Goal: Task Accomplishment & Management: Manage account settings

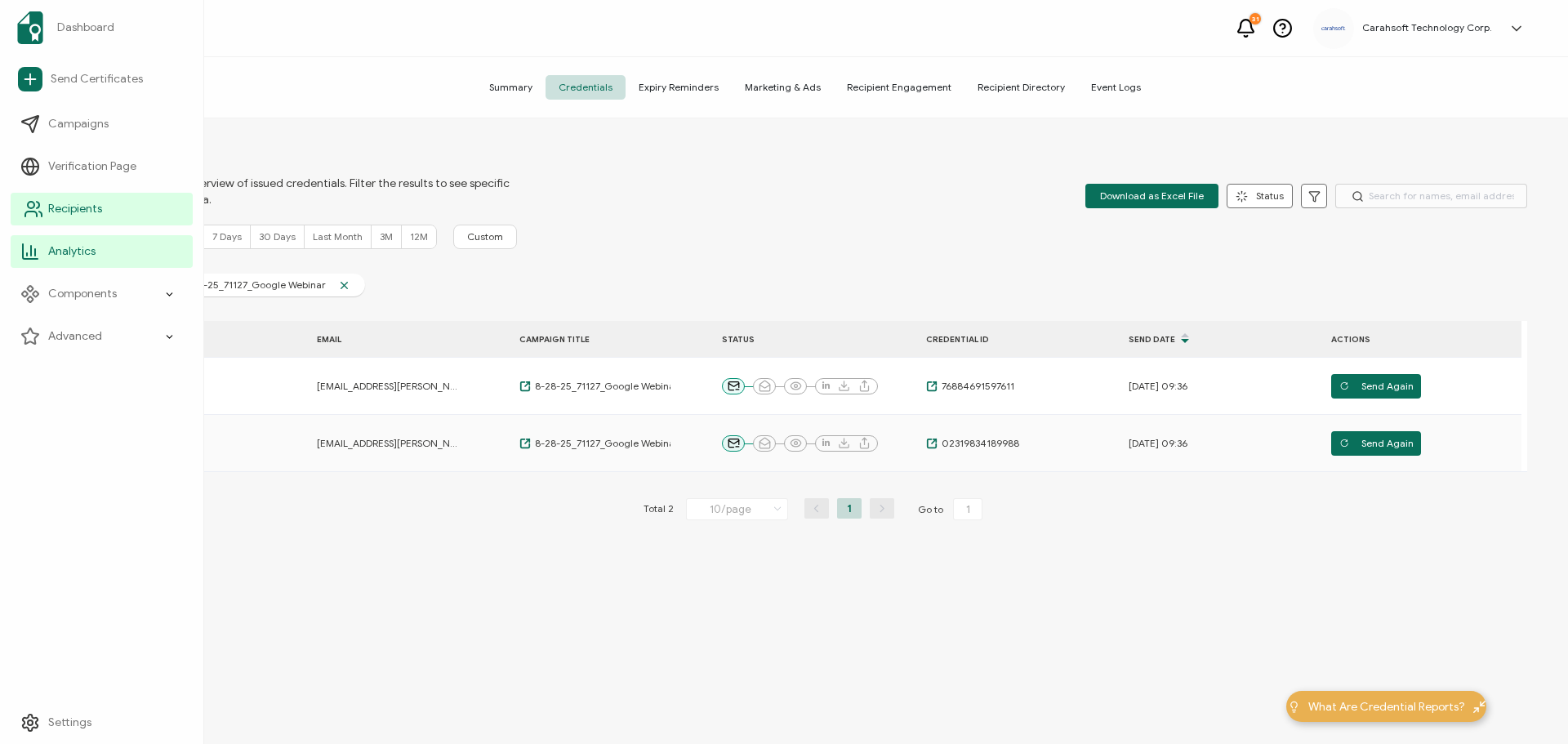
click at [70, 203] on span "Recipients" at bounding box center [76, 209] width 54 height 16
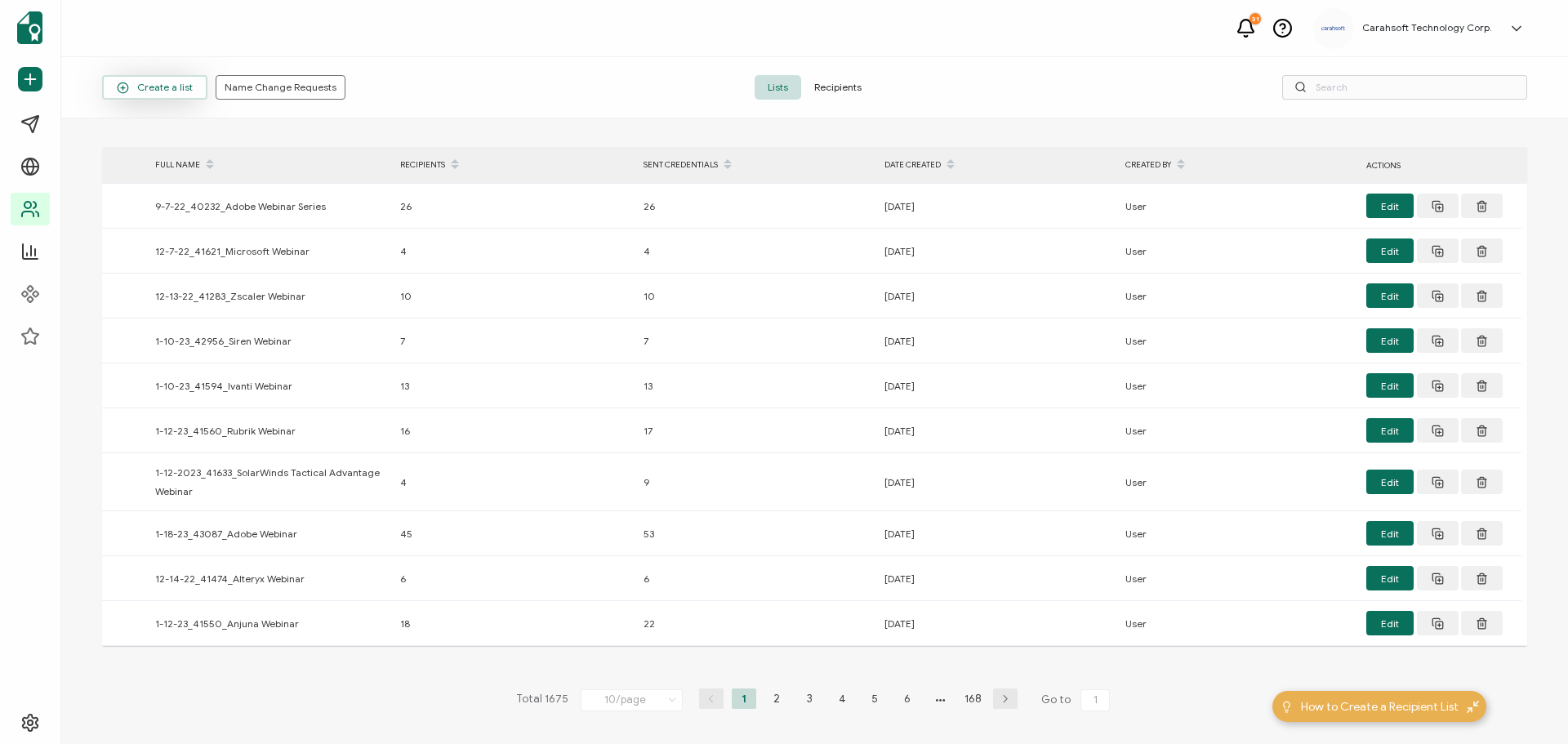
click at [165, 83] on span "Create a list" at bounding box center [154, 87] width 76 height 12
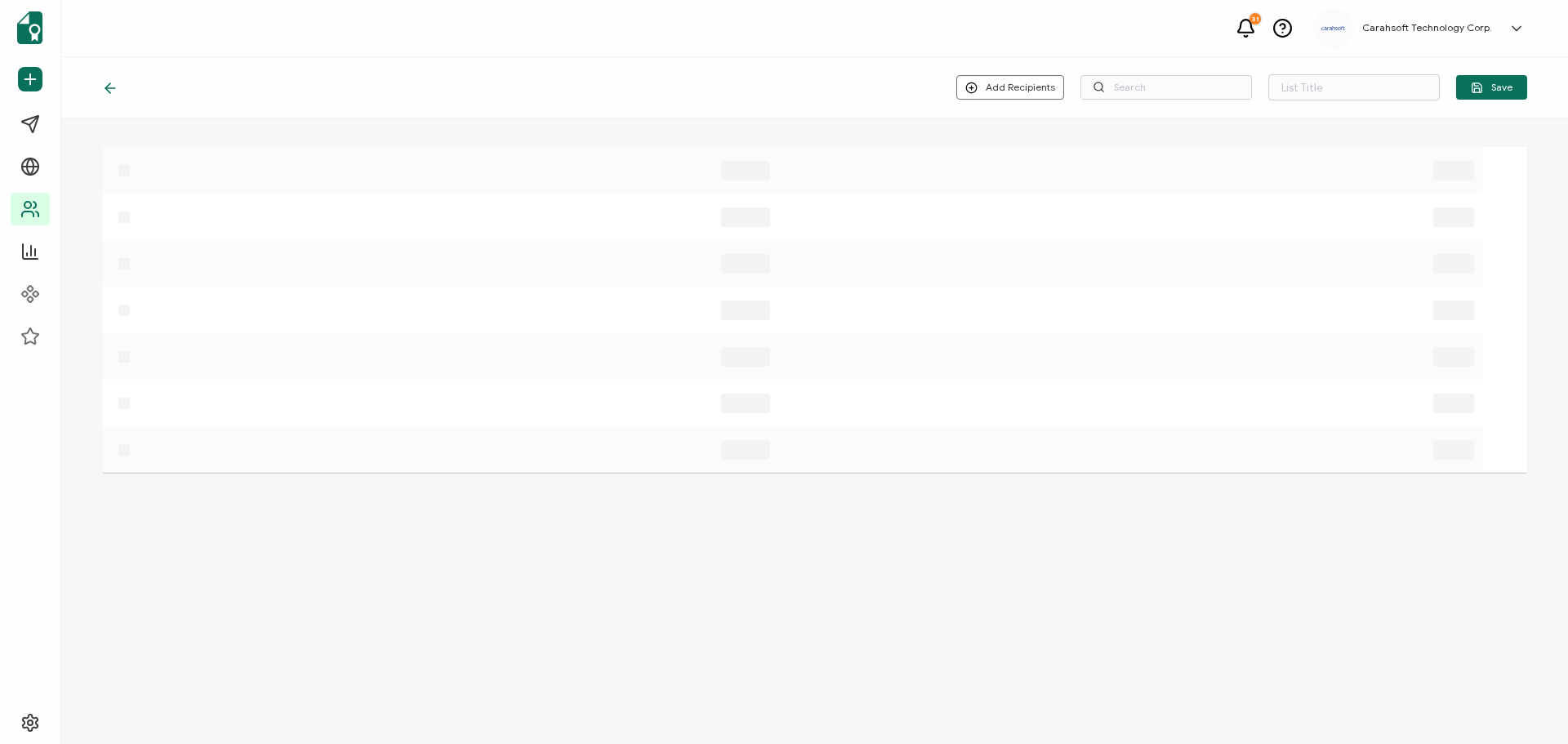
type input "List 1676"
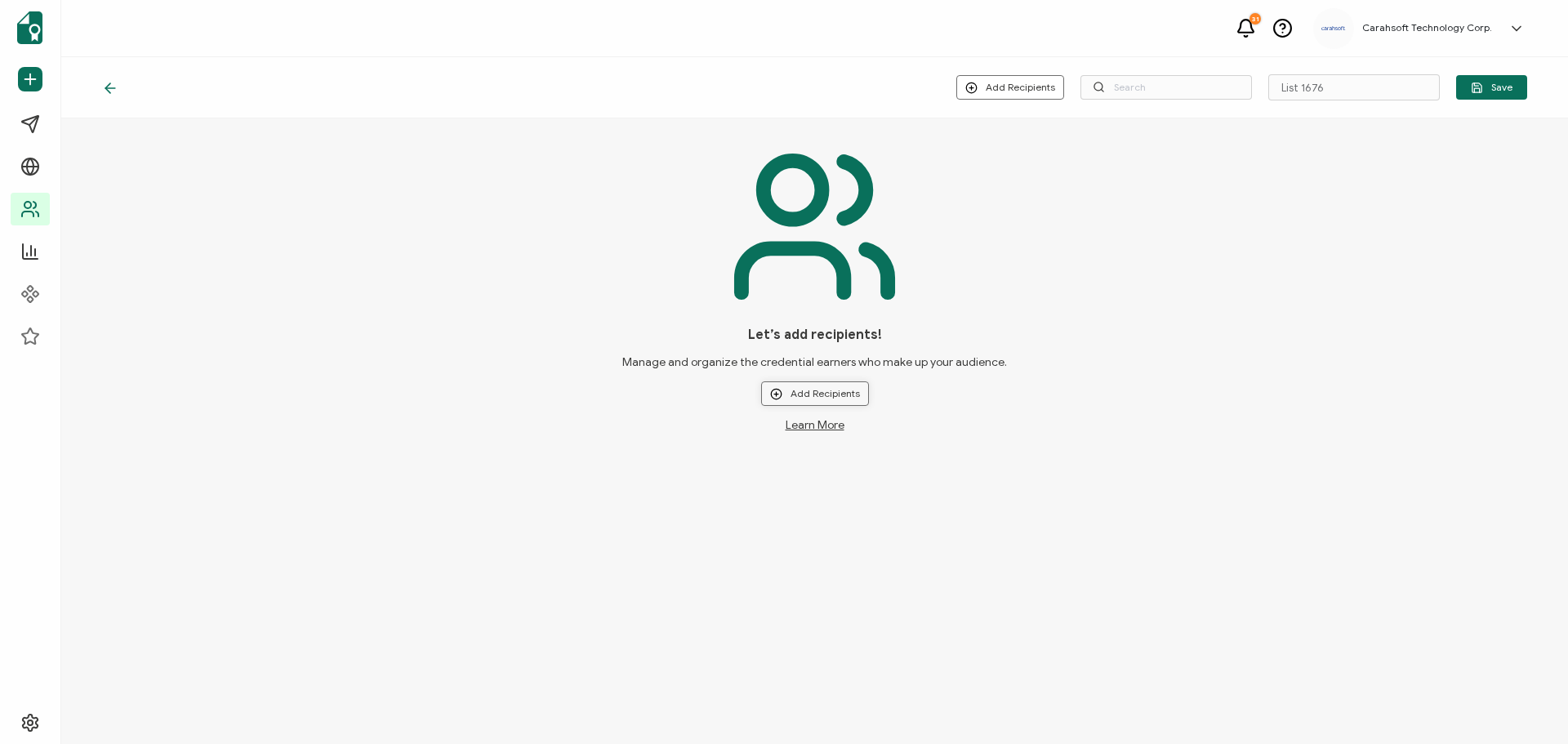
click at [812, 398] on button "Add Recipients" at bounding box center [815, 393] width 108 height 25
click at [820, 434] on span "Upload New Recipients" at bounding box center [848, 437] width 105 height 12
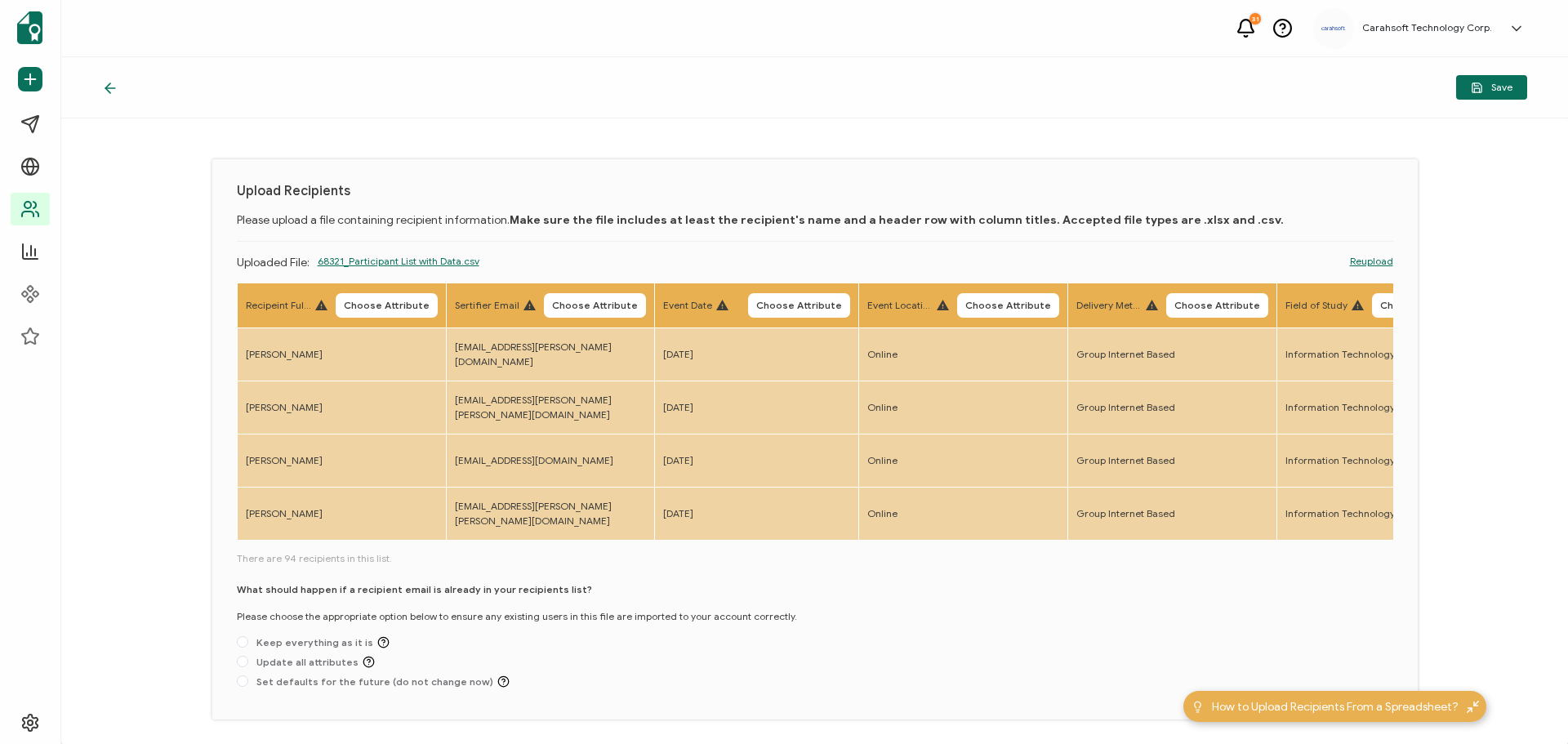
click at [110, 83] on icon at bounding box center [108, 88] width 5 height 10
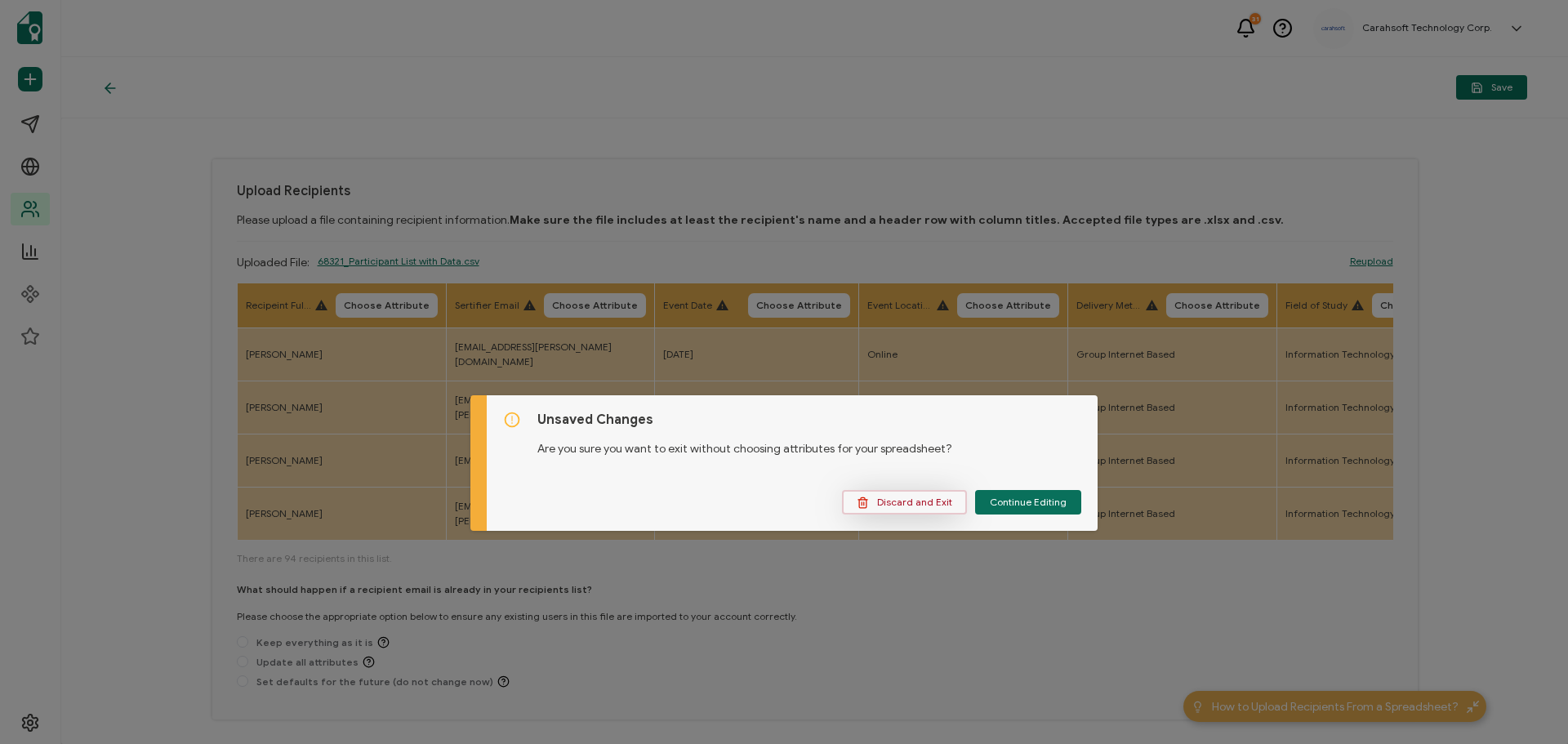
click at [948, 493] on button "Discard and Exit" at bounding box center [904, 502] width 125 height 25
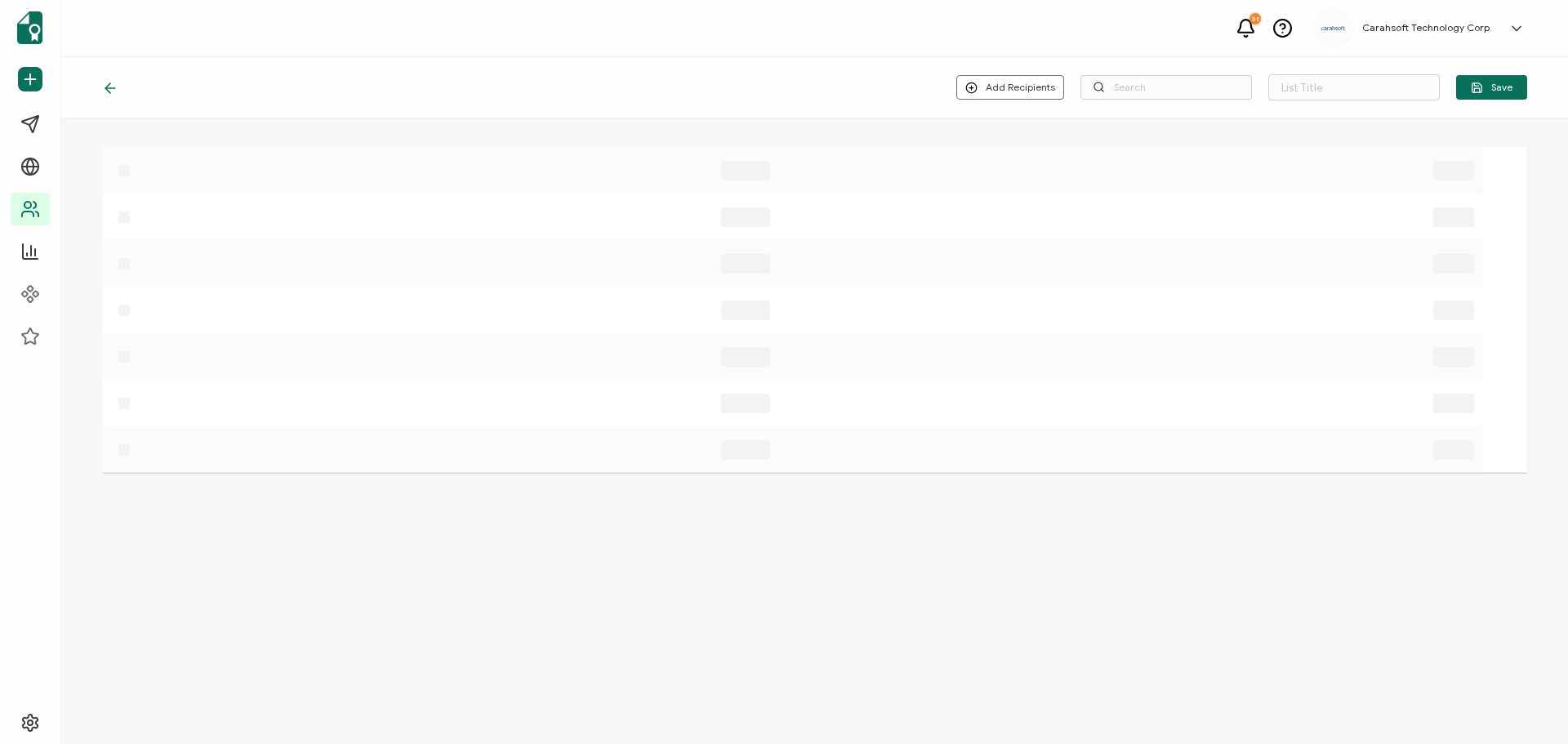
type input "List 1676"
